Goal: Task Accomplishment & Management: Complete application form

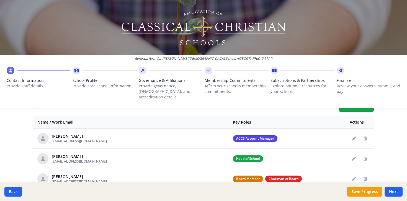
scroll to position [216, 0]
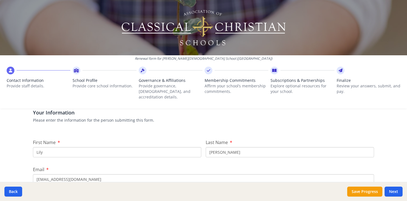
scroll to position [44, 0]
click at [53, 146] on input "Lily" at bounding box center [117, 151] width 168 height 10
type input "Samantha"
type input "Rambo"
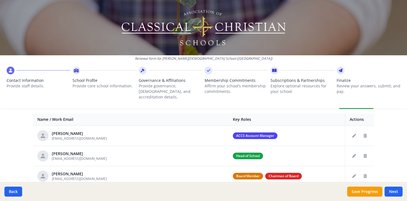
scroll to position [215, 0]
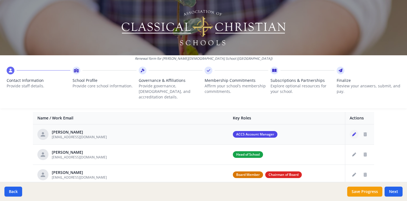
type input "srambo@bcssaints.org"
click at [355, 132] on icon "Edit staff" at bounding box center [354, 134] width 4 height 4
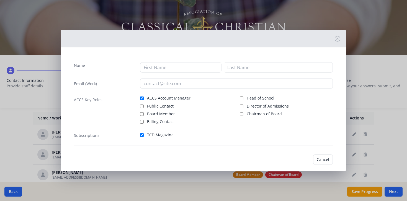
type input "Lily"
type input "[PERSON_NAME]"
type input "[EMAIL_ADDRESS][DOMAIN_NAME]"
checkbox input "true"
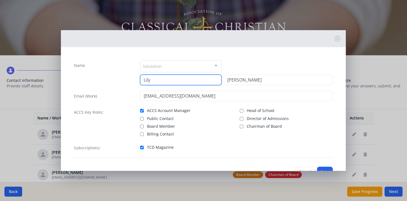
click at [161, 79] on input "Lily" at bounding box center [180, 80] width 81 height 11
type input "Samantha"
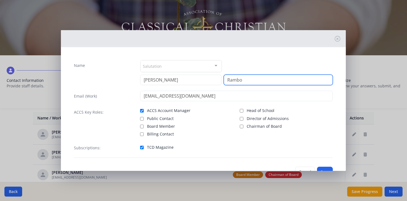
type input "Rambo"
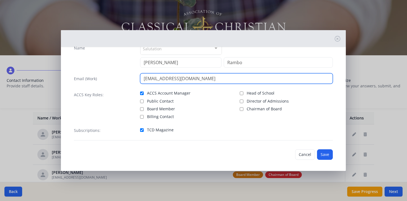
scroll to position [20, 0]
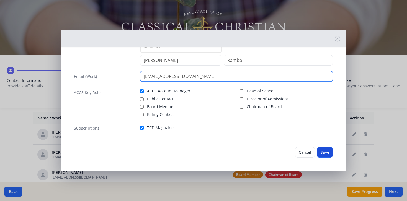
type input "srambo@bcssaints.org"
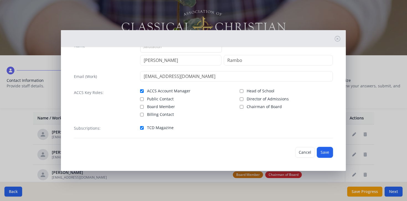
click at [322, 151] on button "Save" at bounding box center [325, 152] width 16 height 11
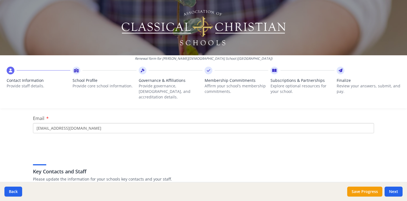
scroll to position [0, 0]
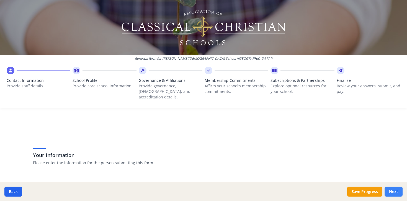
click at [395, 190] on button "Next" at bounding box center [393, 192] width 18 height 10
type input "(229) 436-0173"
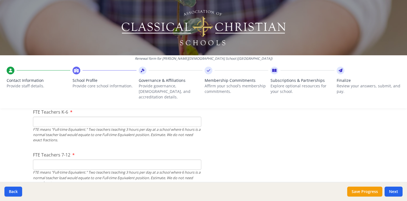
scroll to position [355, 0]
click at [101, 118] on input "FTE Teachers K-6" at bounding box center [117, 122] width 168 height 10
type input "13"
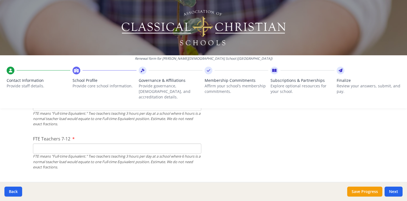
scroll to position [371, 0]
drag, startPoint x: 263, startPoint y: 167, endPoint x: 260, endPoint y: 166, distance: 3.1
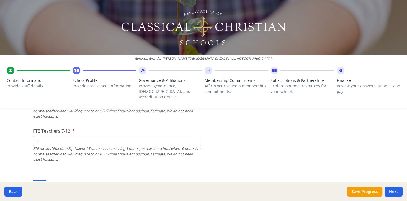
scroll to position [373, 0]
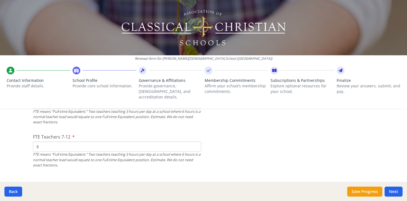
drag, startPoint x: 47, startPoint y: 142, endPoint x: 27, endPoint y: 141, distance: 20.8
type input "9"
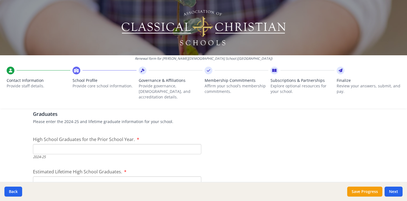
scroll to position [839, 0]
click at [111, 147] on input "High School Graduates for the Prior School Year." at bounding box center [117, 149] width 168 height 10
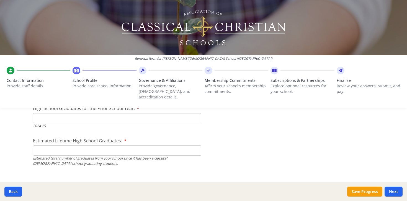
scroll to position [870, 0]
type input "12"
click at [112, 145] on input "Estimated Lifetime High School Graduates." at bounding box center [117, 150] width 168 height 10
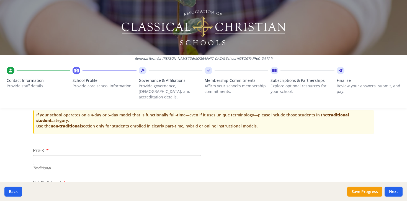
scroll to position [1188, 0]
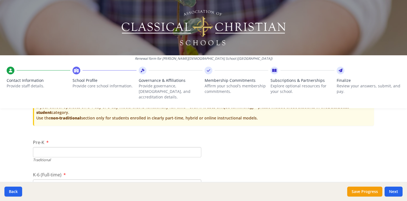
type input "50"
click at [136, 149] on input "Pre-K" at bounding box center [117, 152] width 168 height 10
drag, startPoint x: 187, startPoint y: 149, endPoint x: 191, endPoint y: 149, distance: 3.3
click at [187, 149] on input "Pre-K" at bounding box center [117, 152] width 168 height 10
click at [196, 148] on input "0" at bounding box center [117, 152] width 168 height 10
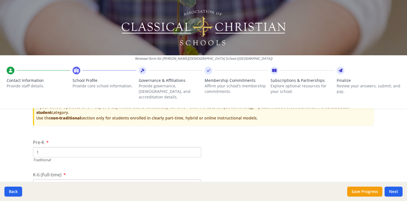
click at [196, 147] on input "1" at bounding box center [117, 152] width 168 height 10
click at [196, 147] on input "2" at bounding box center [117, 152] width 168 height 10
click at [196, 147] on input "3" at bounding box center [117, 152] width 168 height 10
click at [196, 147] on input "4" at bounding box center [117, 152] width 168 height 10
type input "5"
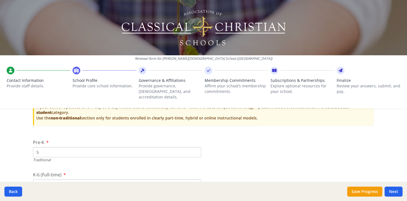
click at [196, 147] on input "5" at bounding box center [117, 152] width 168 height 10
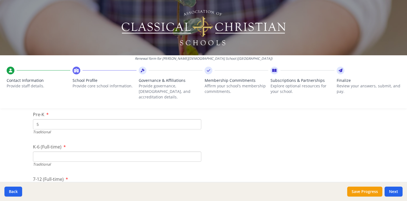
scroll to position [1210, 0]
drag, startPoint x: 43, startPoint y: 125, endPoint x: 26, endPoint y: 123, distance: 17.0
click at [26, 123] on div "Renewal form for Byne Christian School (GA) Contact Information Provide staff d…" at bounding box center [203, 100] width 407 height 201
click at [14, 189] on button "Back" at bounding box center [13, 192] width 18 height 10
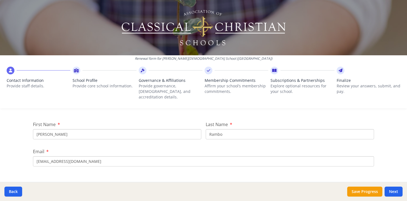
scroll to position [0, 0]
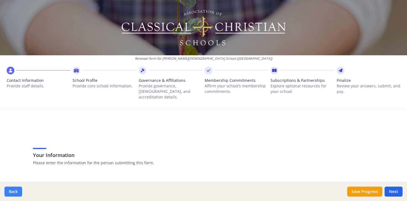
click at [9, 195] on button "Back" at bounding box center [13, 192] width 18 height 10
click at [10, 193] on button "Back" at bounding box center [13, 192] width 18 height 10
